Goal: Information Seeking & Learning: Learn about a topic

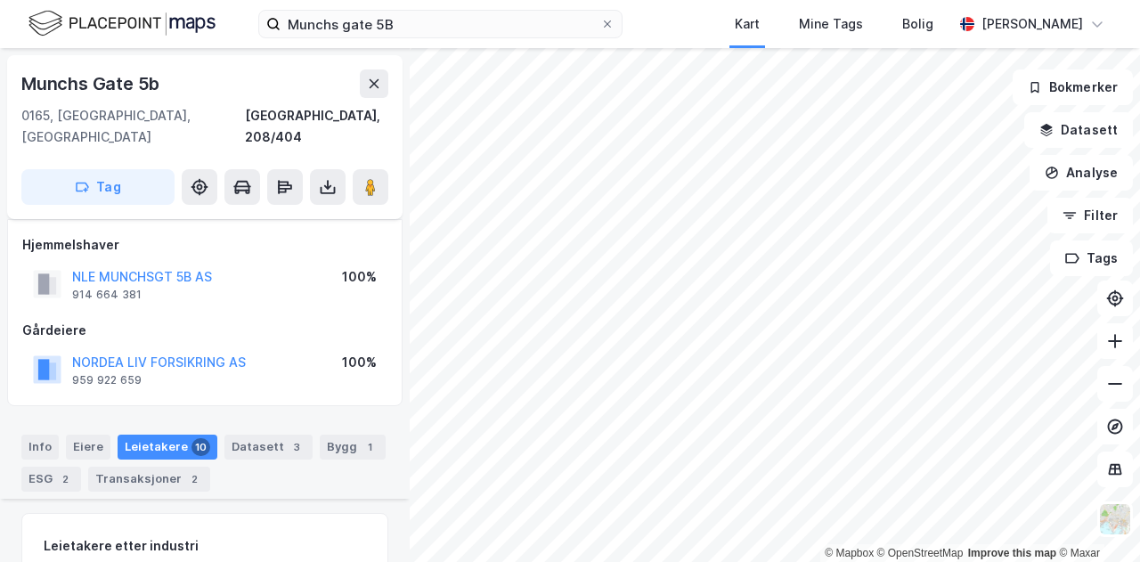
scroll to position [1673, 0]
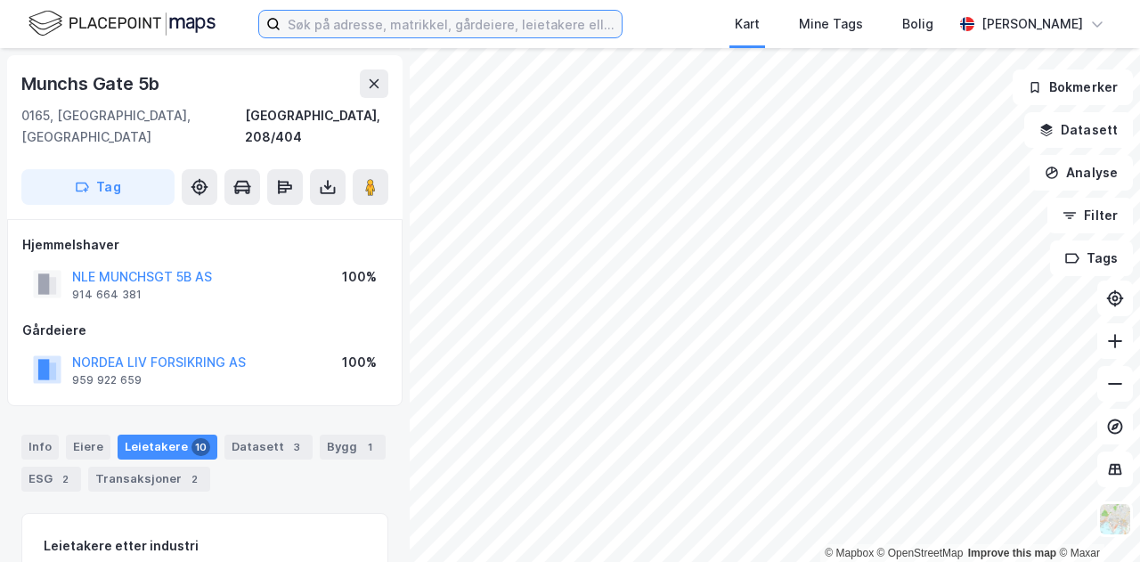
click at [416, 19] on input at bounding box center [451, 24] width 341 height 27
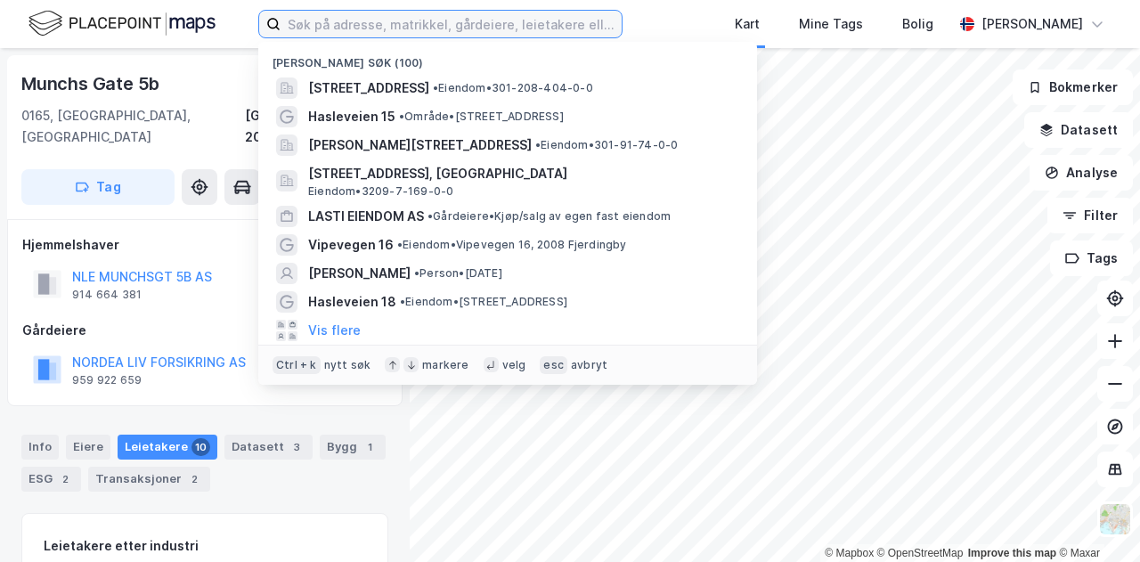
paste input "Vitaminveien 5 B;"
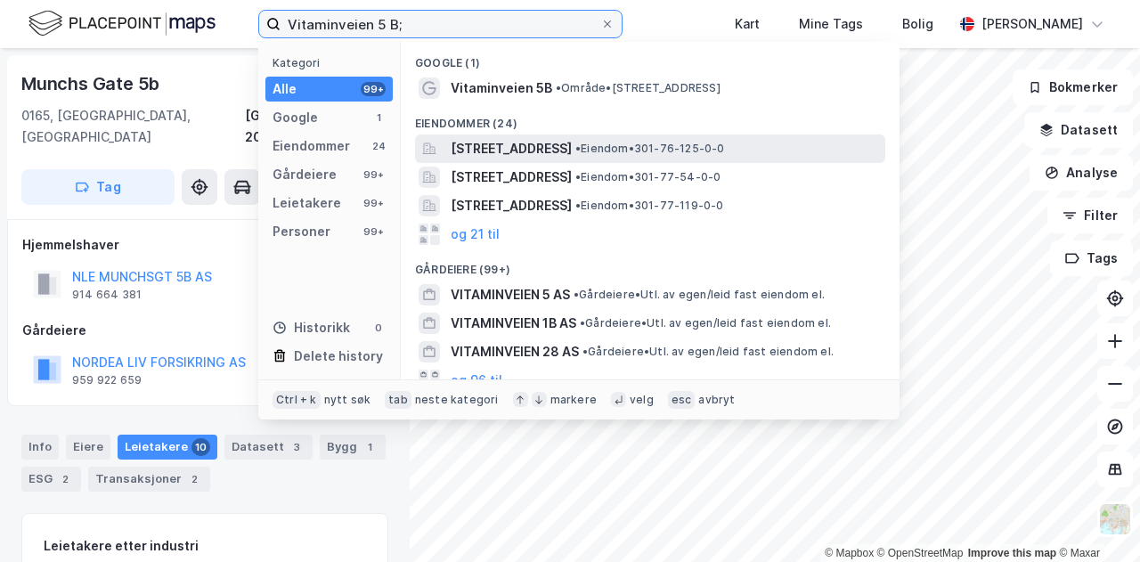
type input "Vitaminveien 5 B;"
click at [558, 150] on span "Vitaminveien 5, 0485, OSLO, OSLO" at bounding box center [511, 148] width 121 height 21
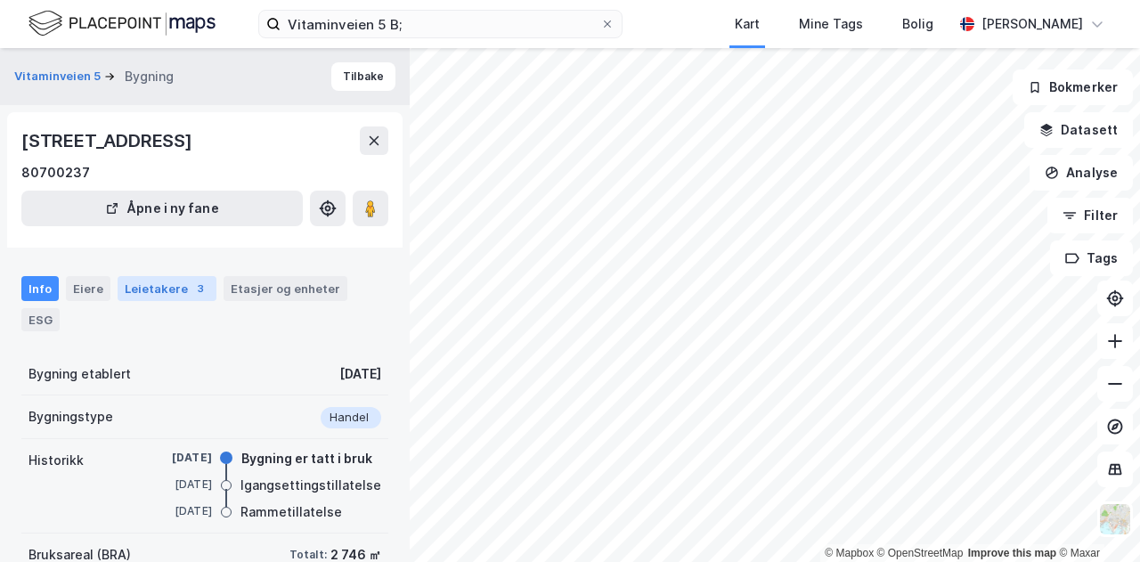
click at [143, 286] on div "Leietakere 3" at bounding box center [167, 288] width 99 height 25
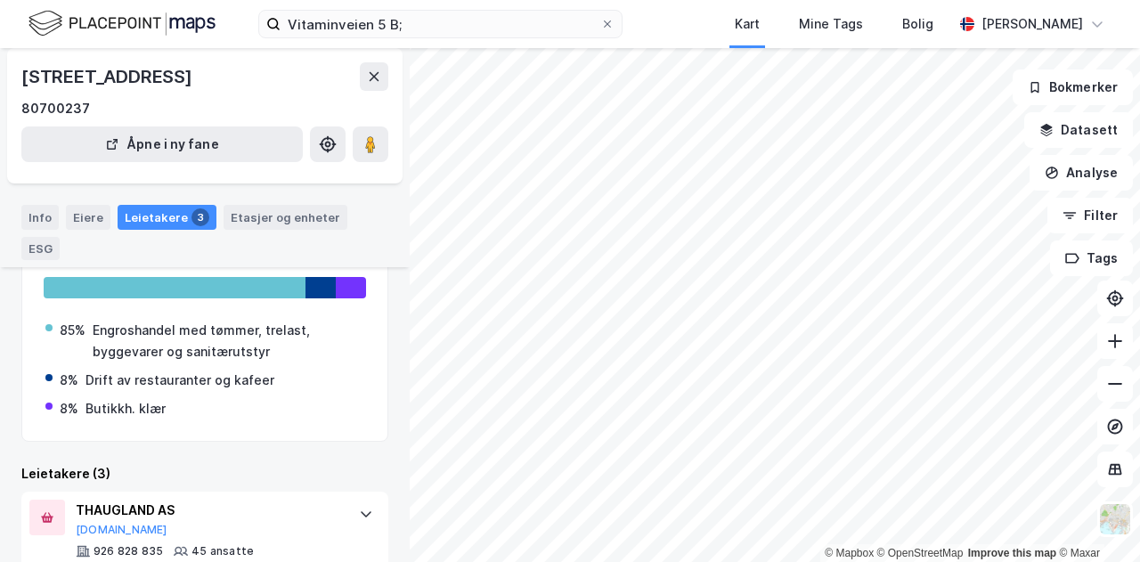
scroll to position [166, 0]
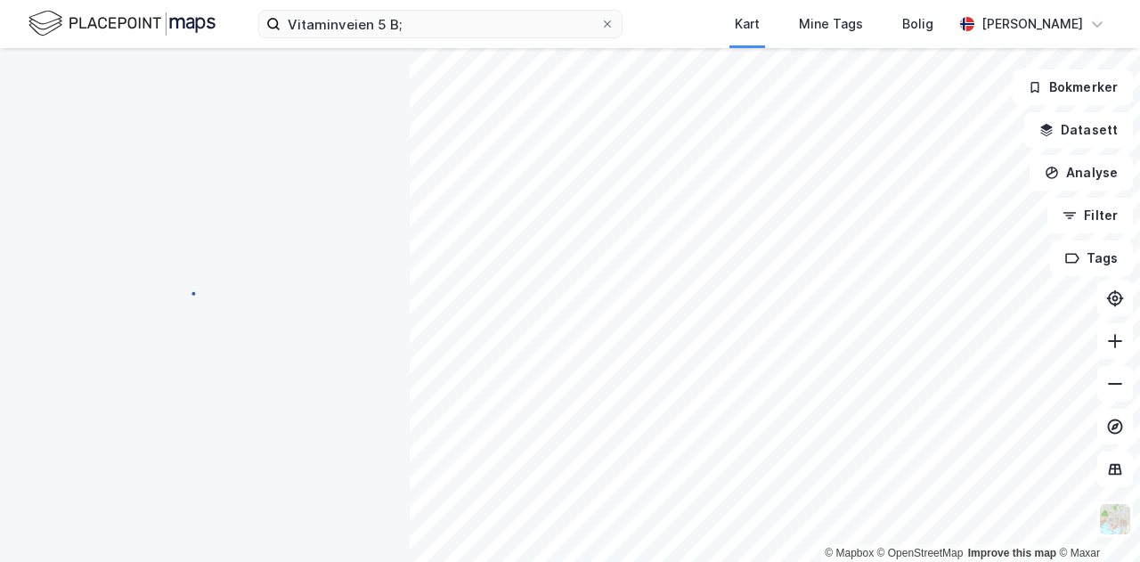
scroll to position [166, 0]
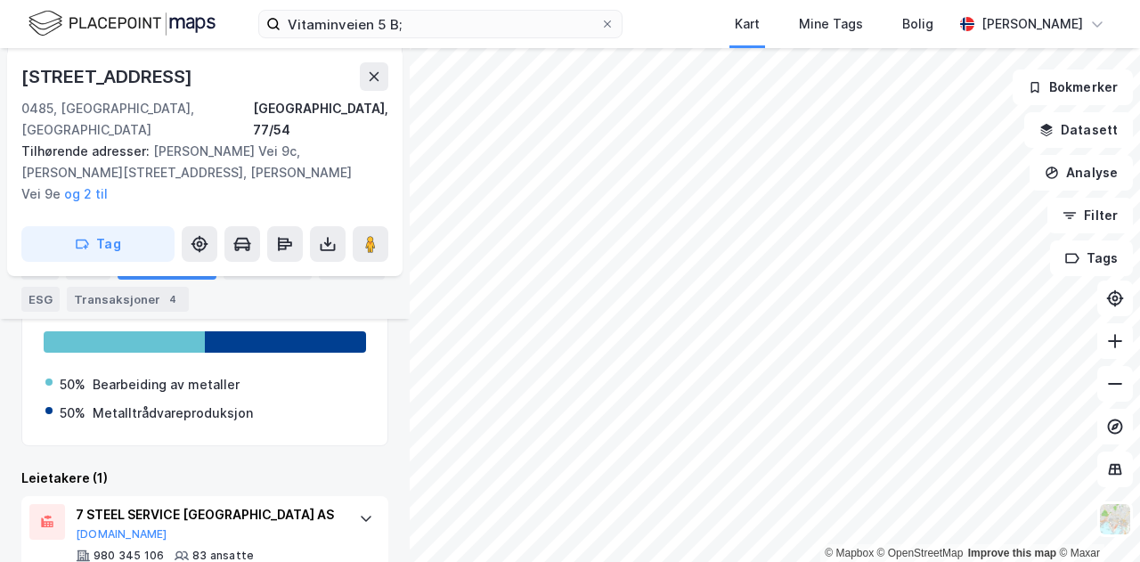
scroll to position [373, 0]
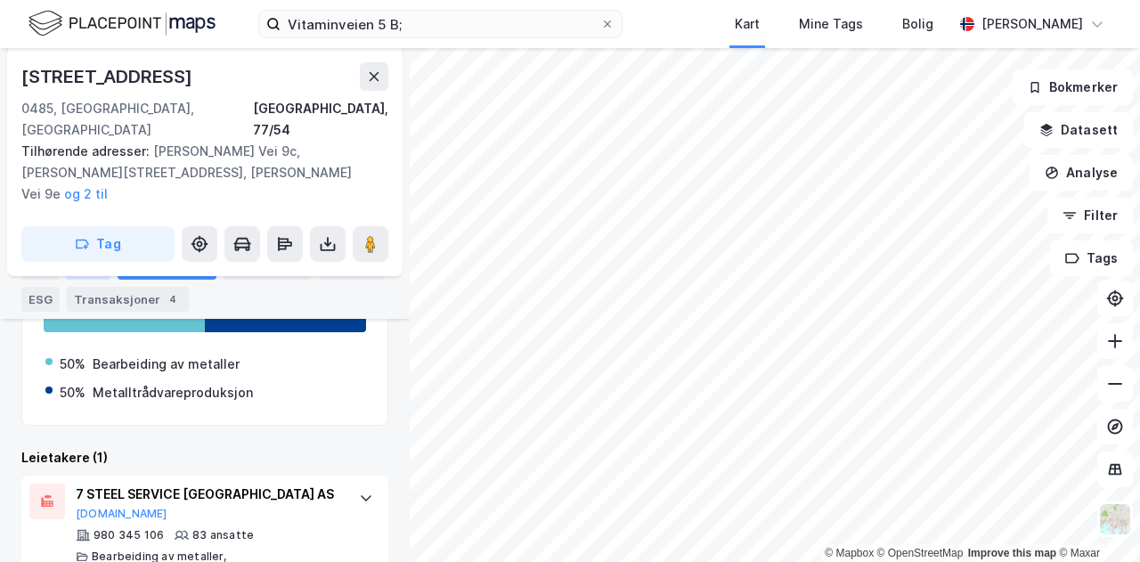
click at [77, 265] on div "Eiere" at bounding box center [88, 267] width 45 height 25
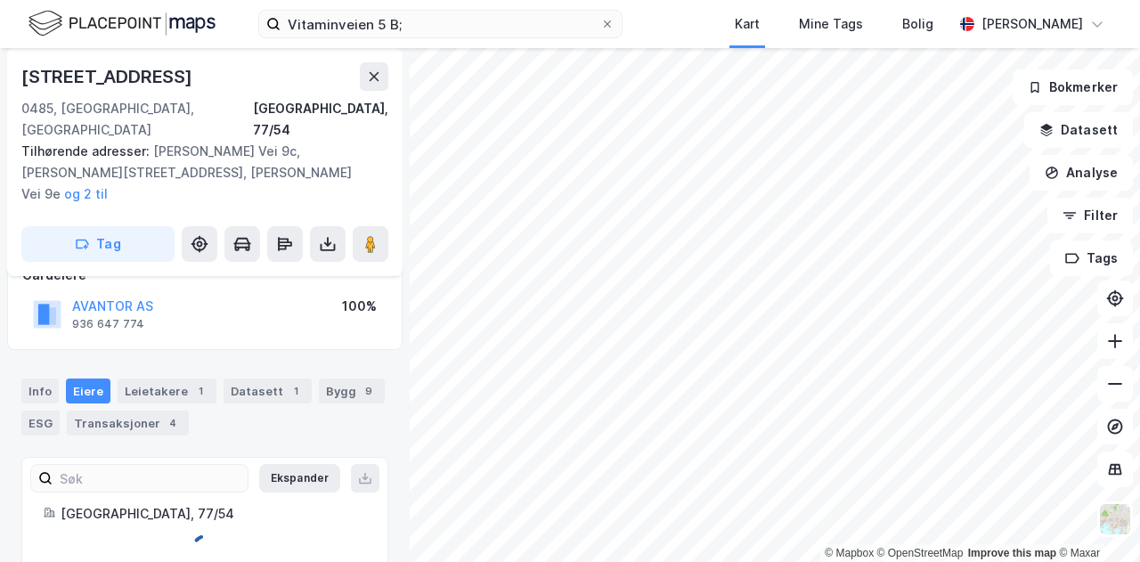
scroll to position [173, 0]
